Goal: Task Accomplishment & Management: Use online tool/utility

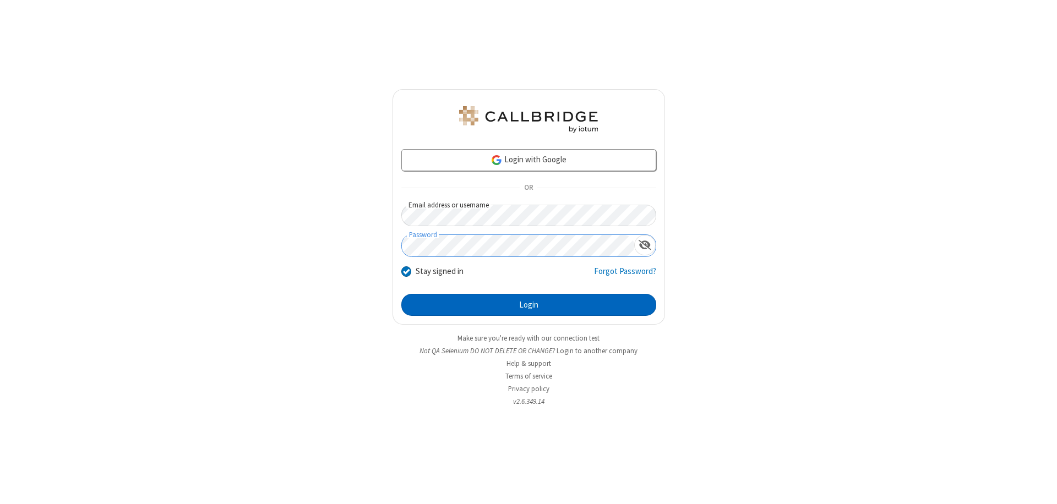
click at [528, 305] on button "Login" at bounding box center [528, 305] width 255 height 22
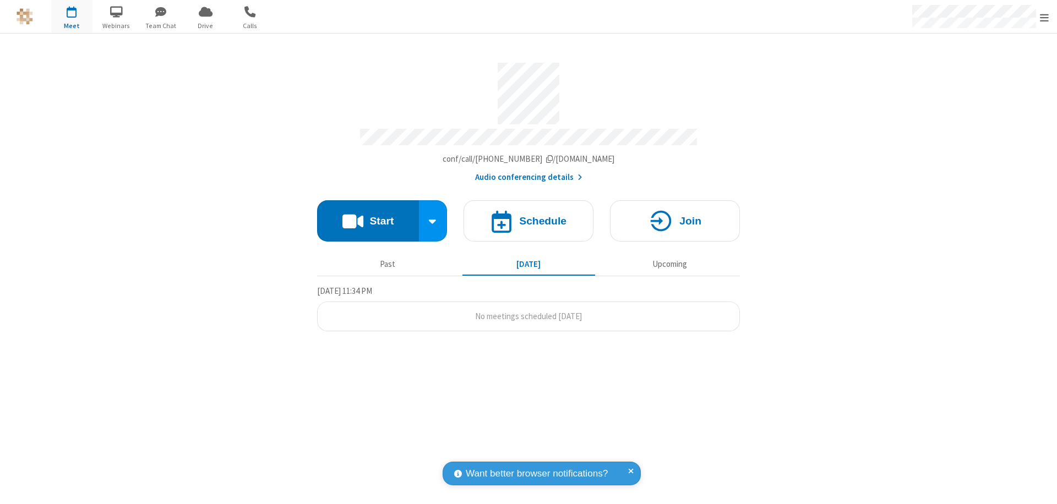
click at [1044, 17] on span "Open menu" at bounding box center [1044, 17] width 9 height 11
click at [205, 25] on span "Drive" at bounding box center [205, 26] width 41 height 10
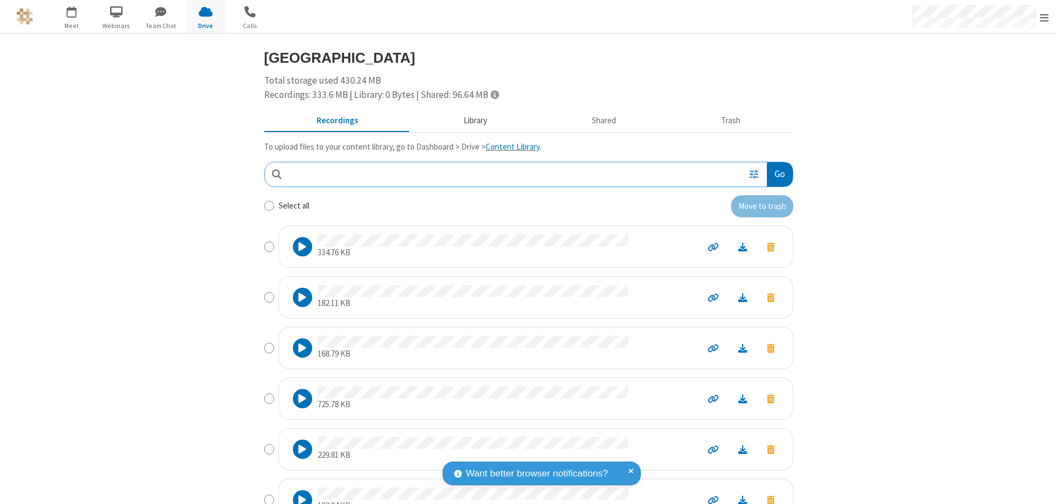
click at [469, 121] on button "Library" at bounding box center [475, 121] width 129 height 21
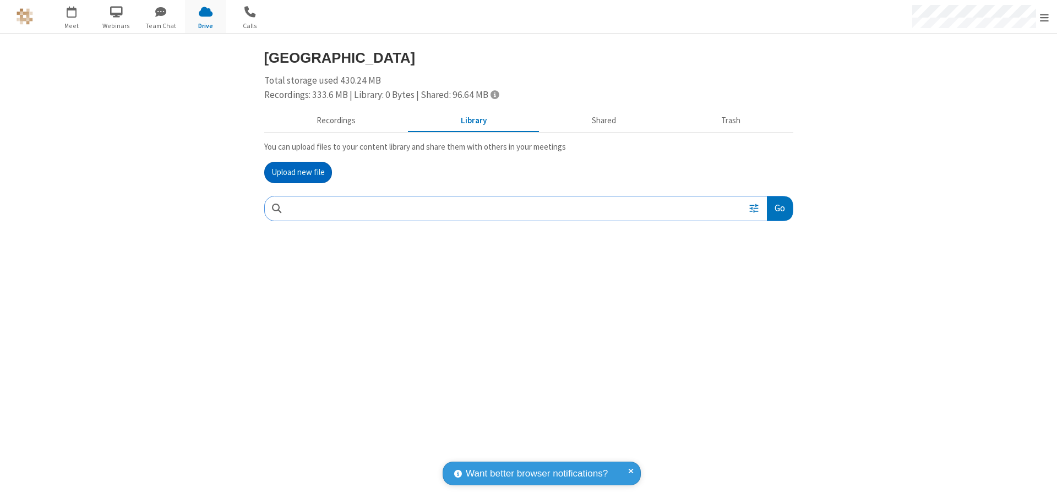
click at [298, 172] on button "Upload new file" at bounding box center [298, 173] width 68 height 22
click at [770, 281] on span "Move to trash" at bounding box center [771, 281] width 8 height 10
